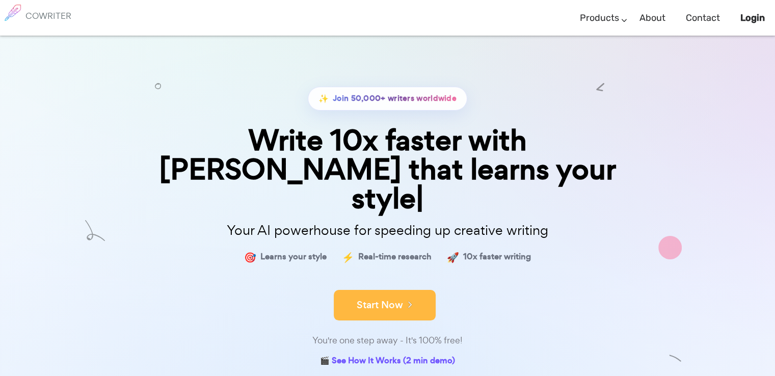
click at [389, 290] on button "Start Now" at bounding box center [385, 305] width 102 height 31
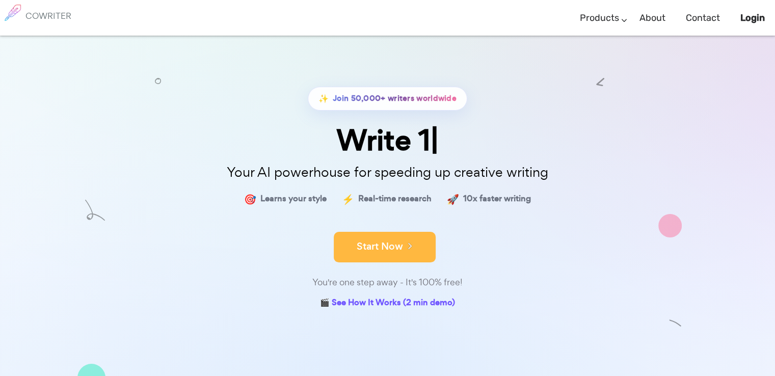
click at [369, 252] on button "Start Now" at bounding box center [385, 247] width 102 height 31
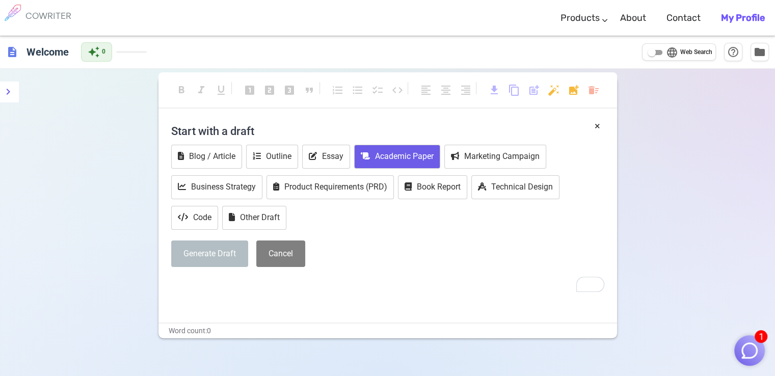
click at [380, 165] on button "Academic Paper" at bounding box center [397, 157] width 86 height 24
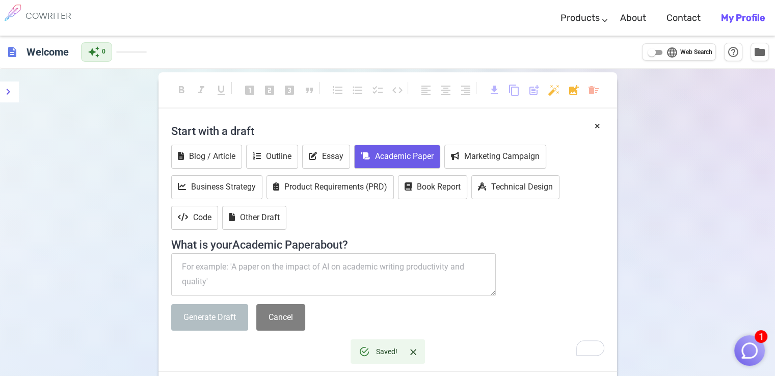
click at [248, 271] on textarea "To enrich screen reader interactions, please activate Accessibility in Grammarl…" at bounding box center [333, 274] width 325 height 43
paste textarea "Eco-friendly synthesis of silver Nanoparticles using Lantana camara extract and…"
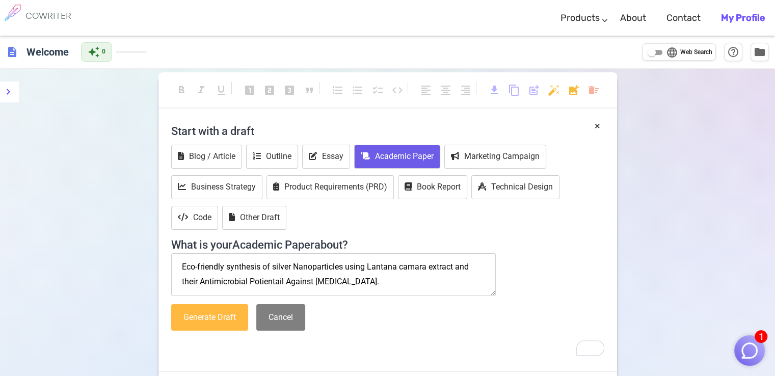
type textarea "Eco-friendly synthesis of silver Nanoparticles using Lantana camara extract and…"
click at [225, 314] on button "Generate Draft" at bounding box center [209, 317] width 77 height 27
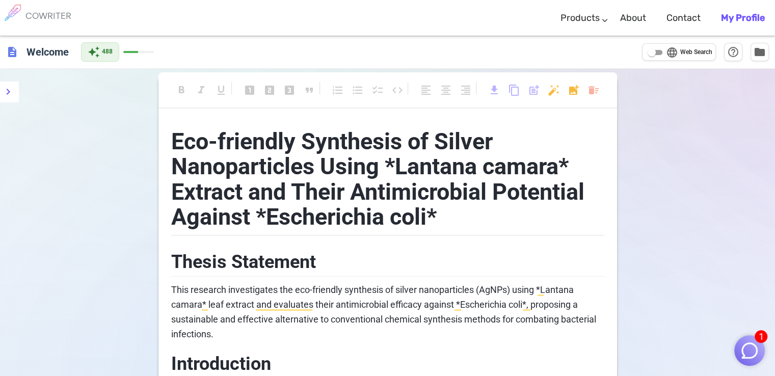
click at [657, 50] on input "language Web Search" at bounding box center [652, 52] width 37 height 12
checkbox input "true"
